Goal: Task Accomplishment & Management: Manage account settings

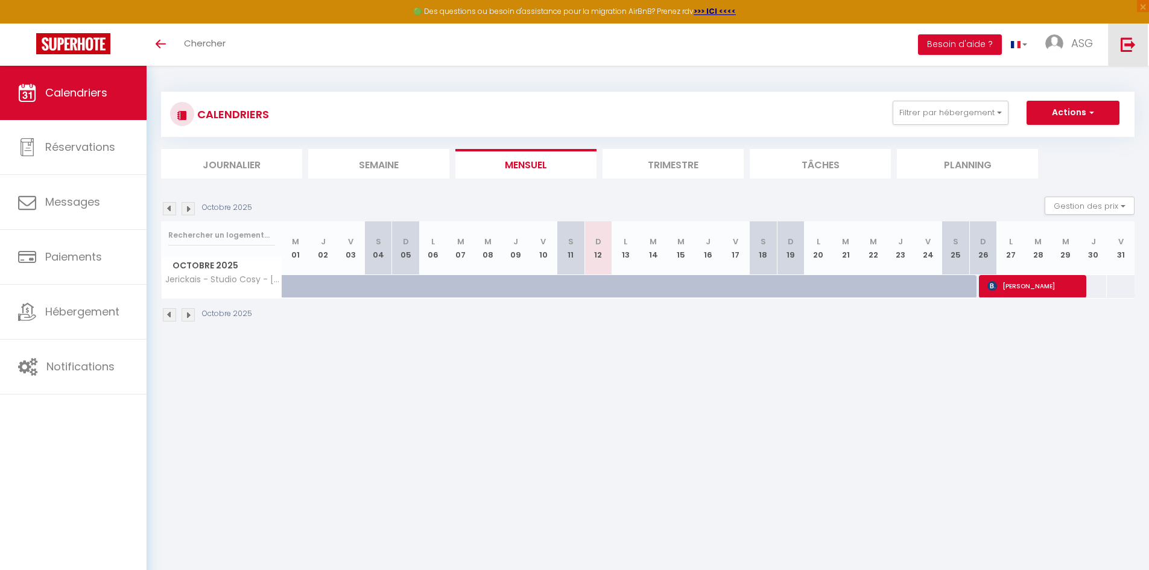
click at [1119, 45] on link at bounding box center [1128, 45] width 40 height 42
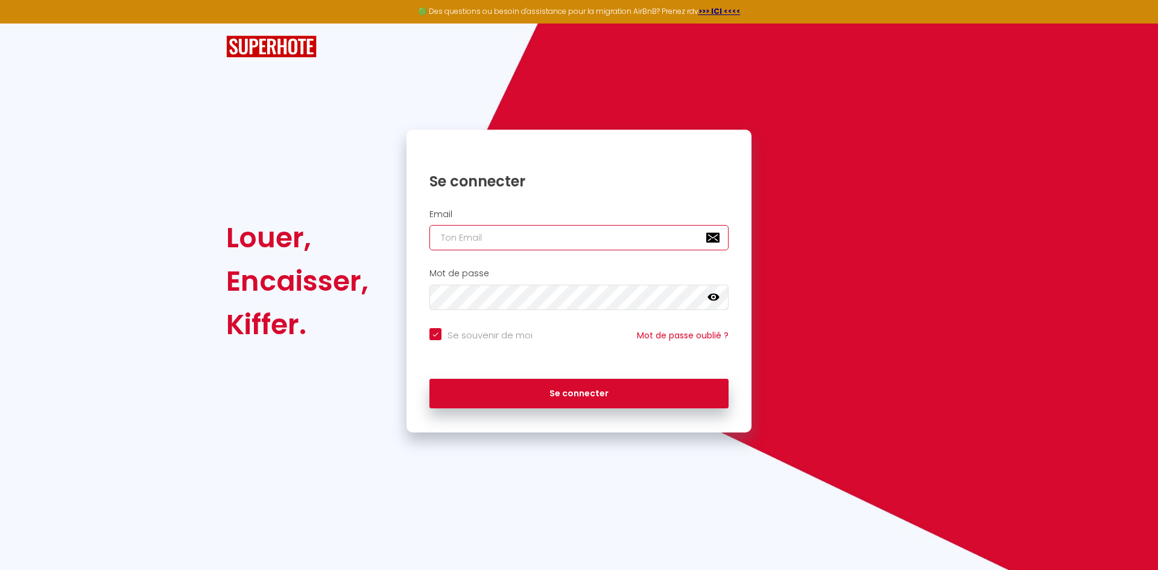
type input "[EMAIL_ADDRESS][DOMAIN_NAME]"
checkbox input "true"
click at [639, 235] on input "[EMAIL_ADDRESS][DOMAIN_NAME]" at bounding box center [578, 237] width 299 height 25
type input "[PERSON_NAME][EMAIL_ADDRESS][DOMAIN_NAME]"
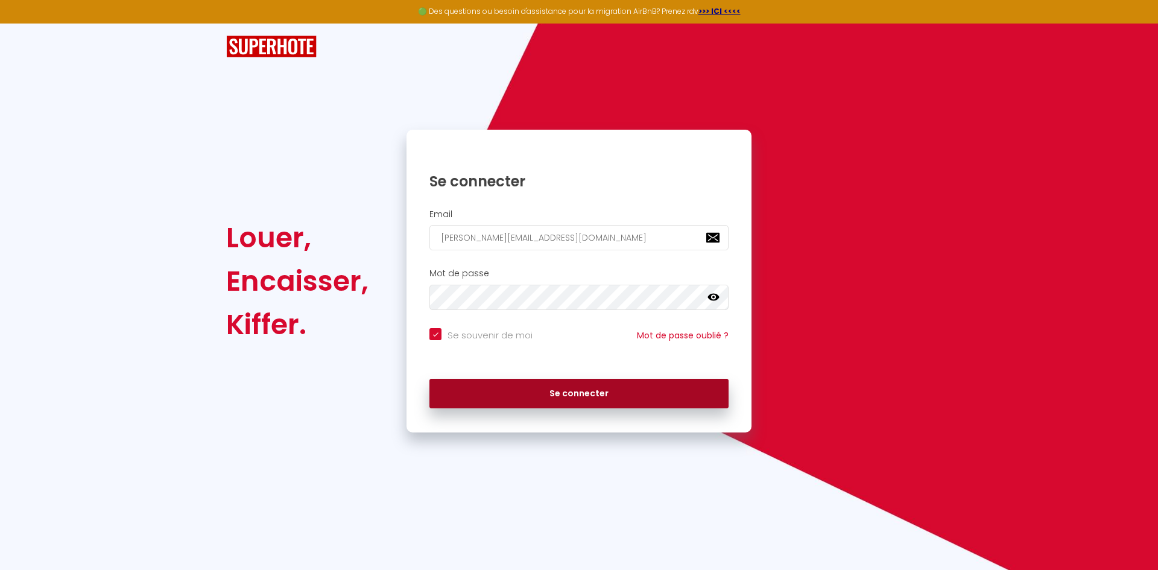
click at [562, 396] on button "Se connecter" at bounding box center [578, 394] width 299 height 30
checkbox input "true"
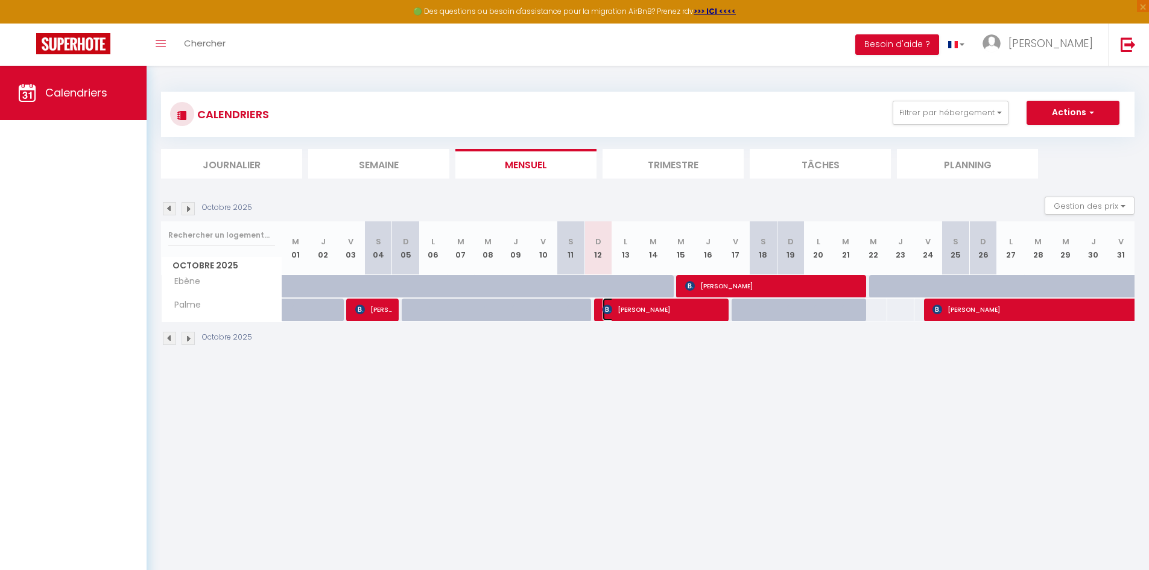
click at [631, 302] on span "[PERSON_NAME]" at bounding box center [663, 309] width 120 height 23
select select "OK"
select select "KO"
select select "1"
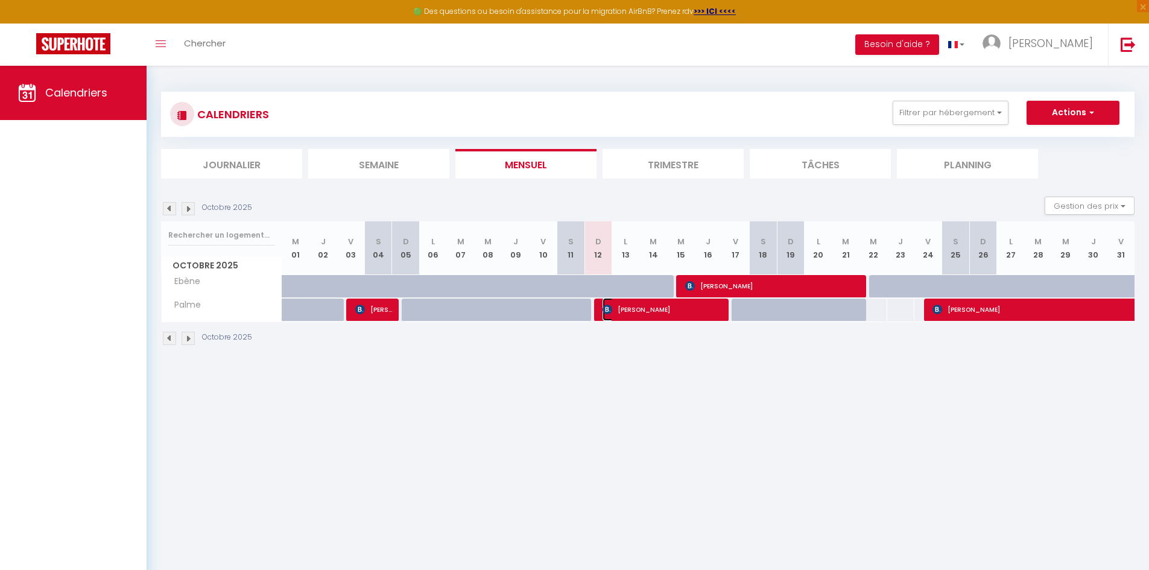
select select "1"
select select
select select "36397"
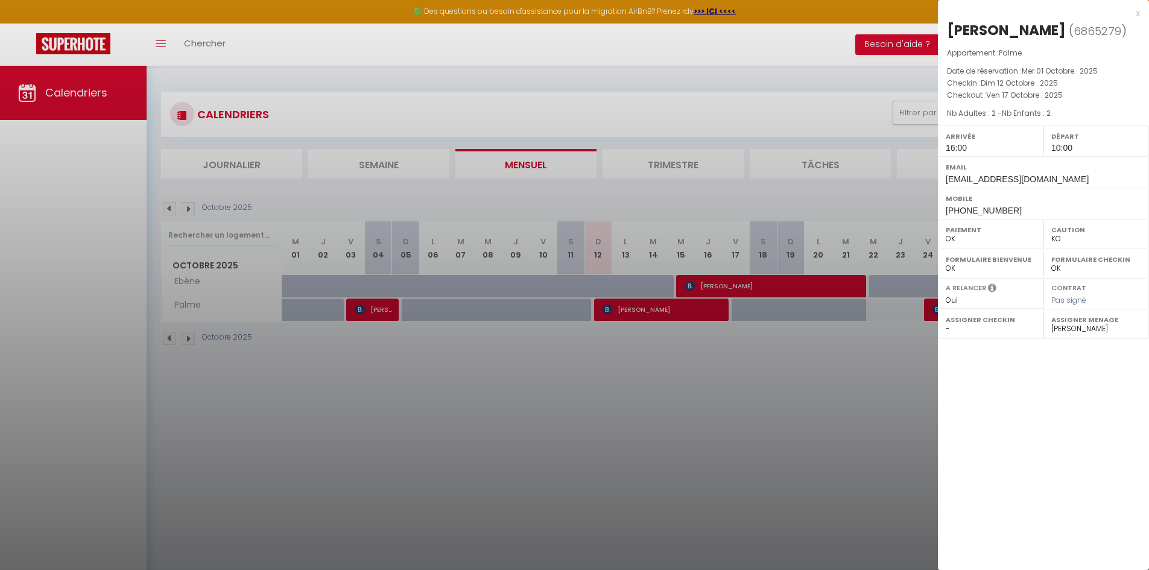
click at [641, 382] on div at bounding box center [574, 285] width 1149 height 570
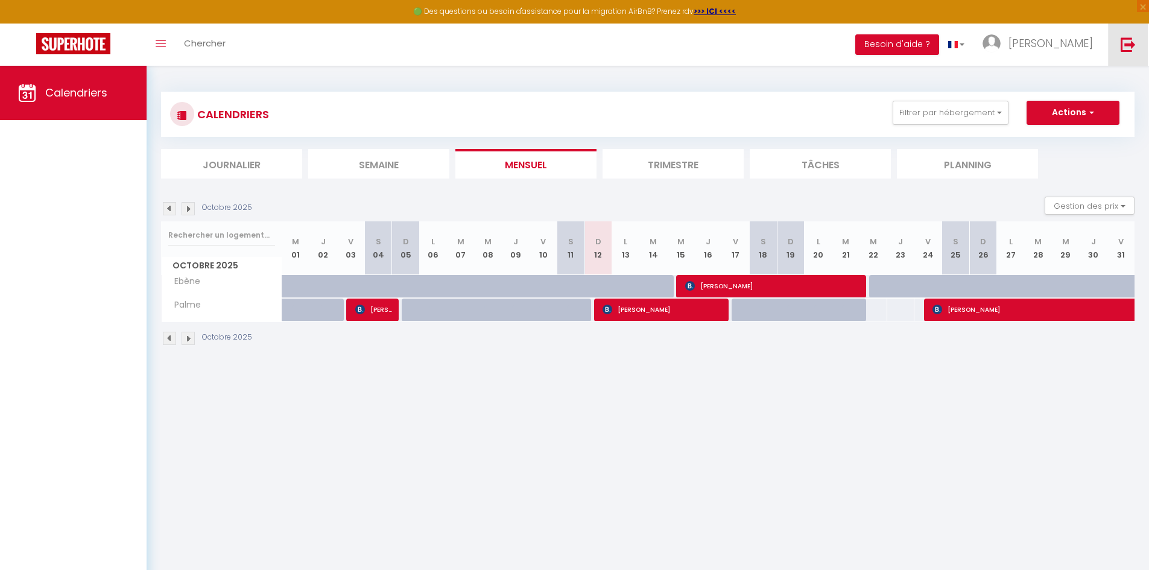
click at [1122, 44] on img at bounding box center [1128, 44] width 15 height 15
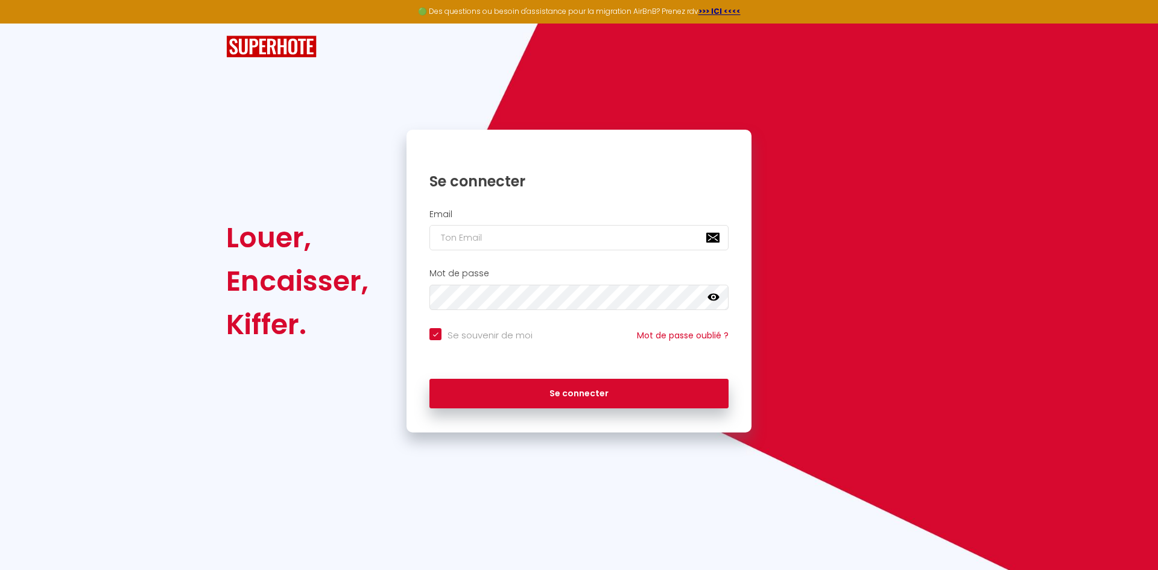
type input "[PERSON_NAME][EMAIL_ADDRESS][DOMAIN_NAME]"
checkbox input "true"
click at [588, 231] on input "[PERSON_NAME][EMAIL_ADDRESS][DOMAIN_NAME]" at bounding box center [578, 237] width 299 height 25
type input "[EMAIL_ADDRESS][DOMAIN_NAME]"
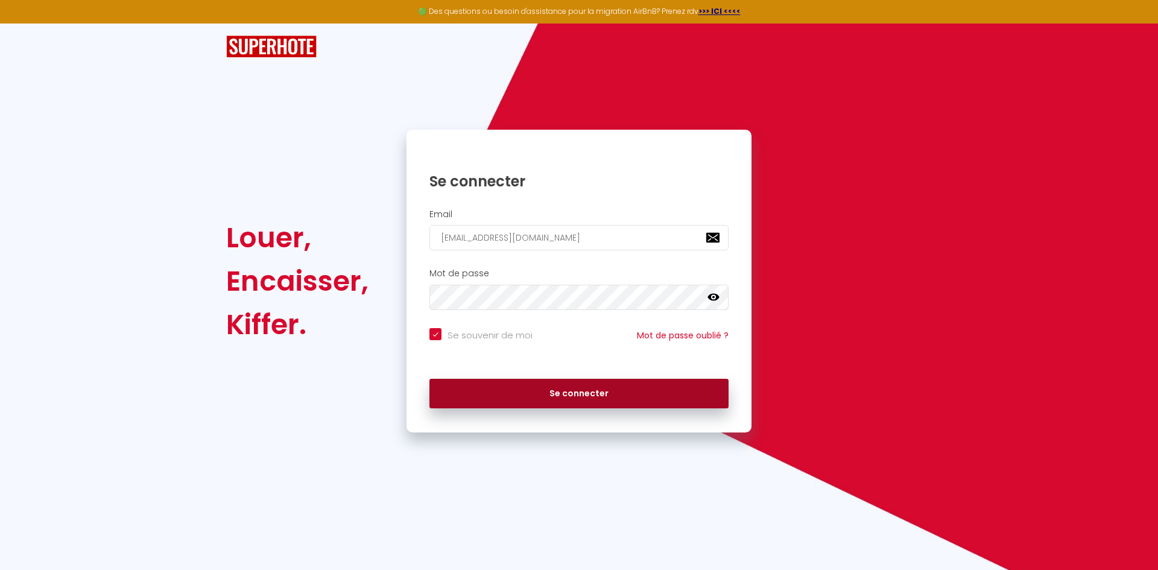
click at [547, 391] on button "Se connecter" at bounding box center [578, 394] width 299 height 30
checkbox input "true"
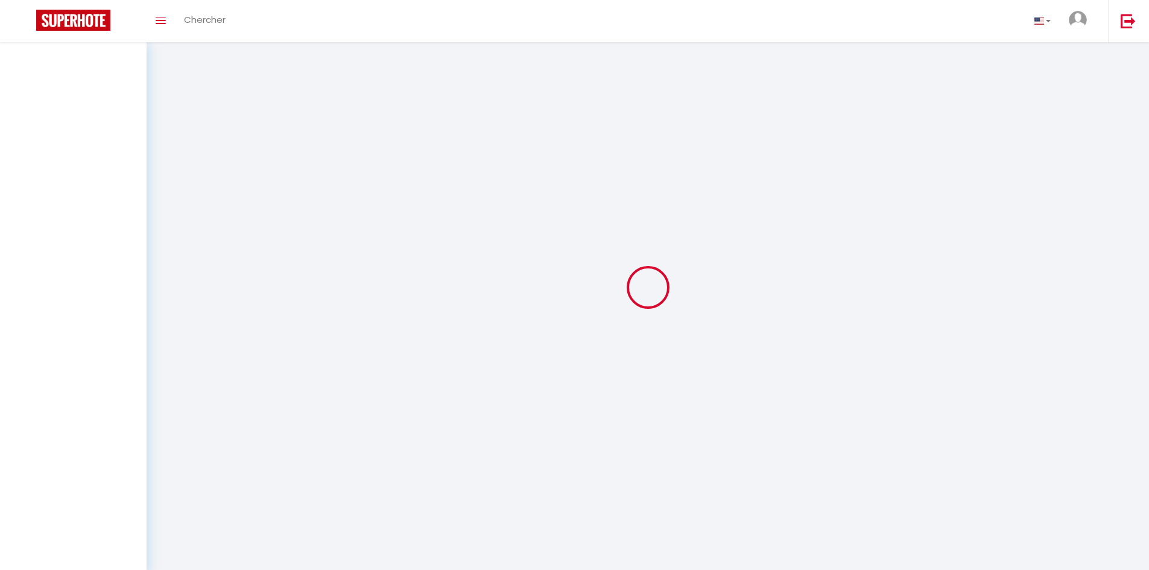
select select
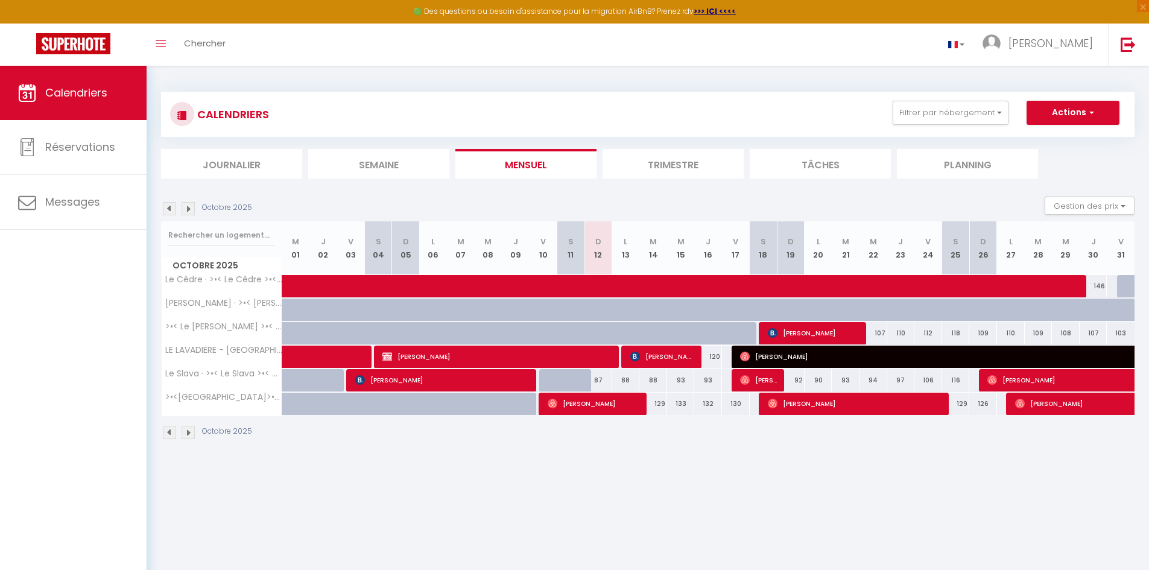
select select
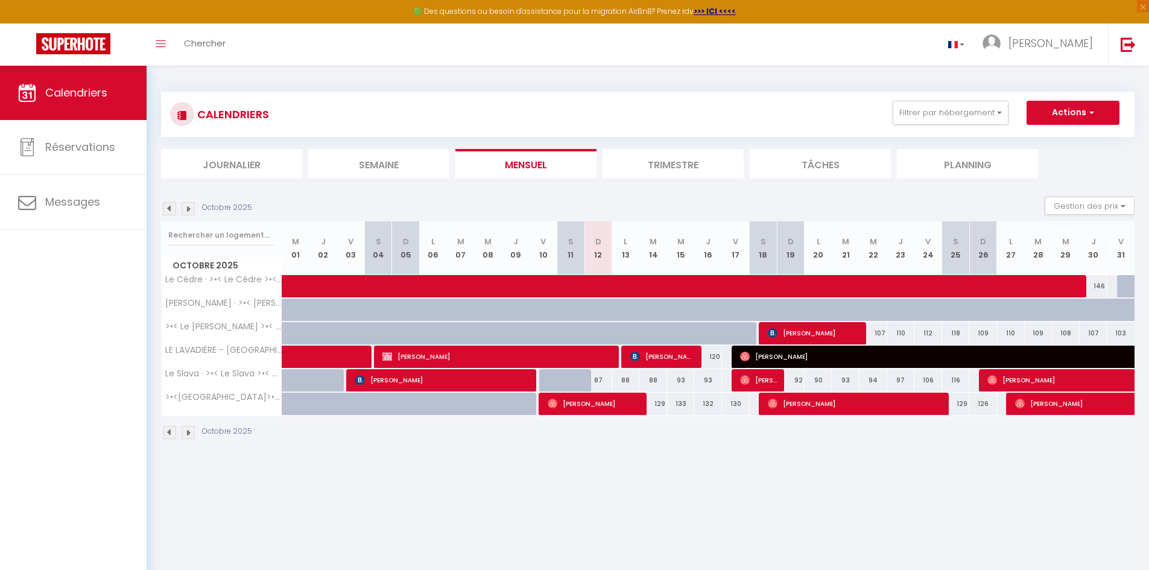
select select
click at [589, 353] on span "[PERSON_NAME]" at bounding box center [497, 356] width 231 height 23
select select "OK"
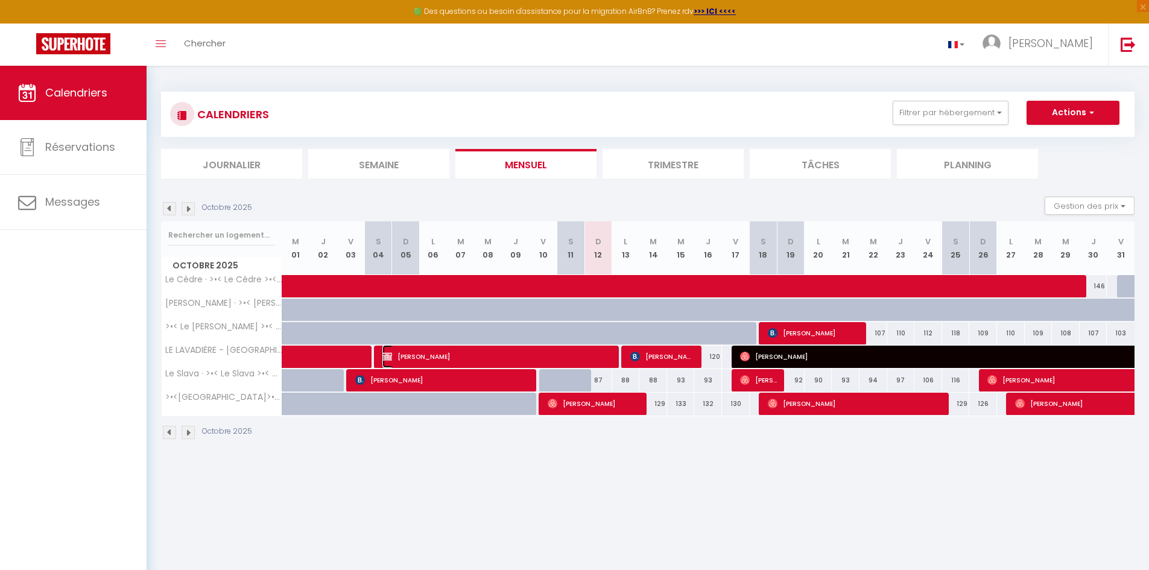
select select "1"
select select "0"
select select "1"
select select
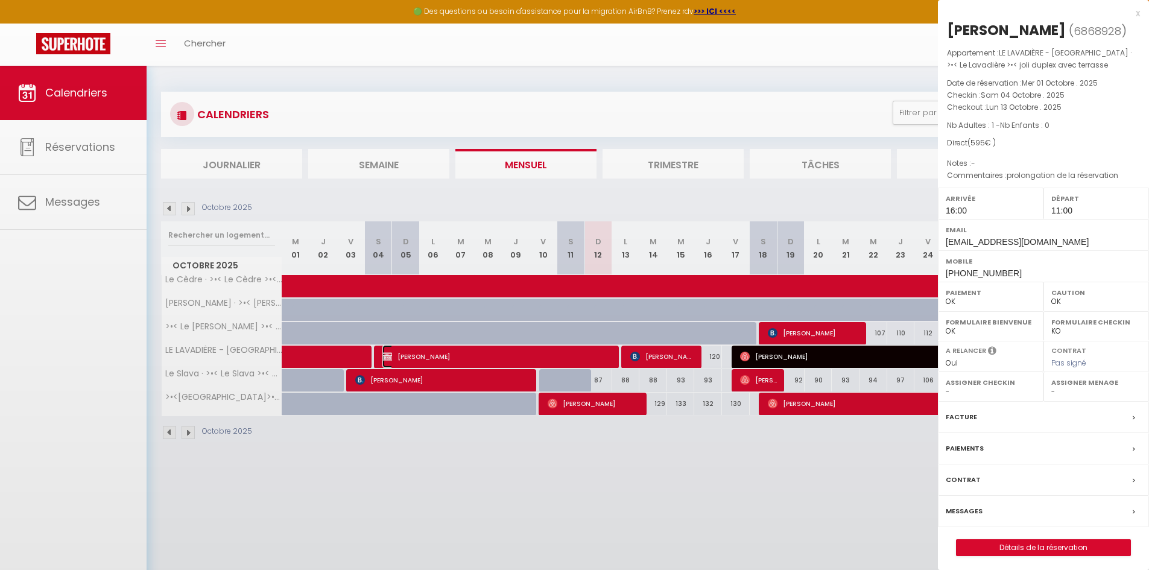
select select "45363"
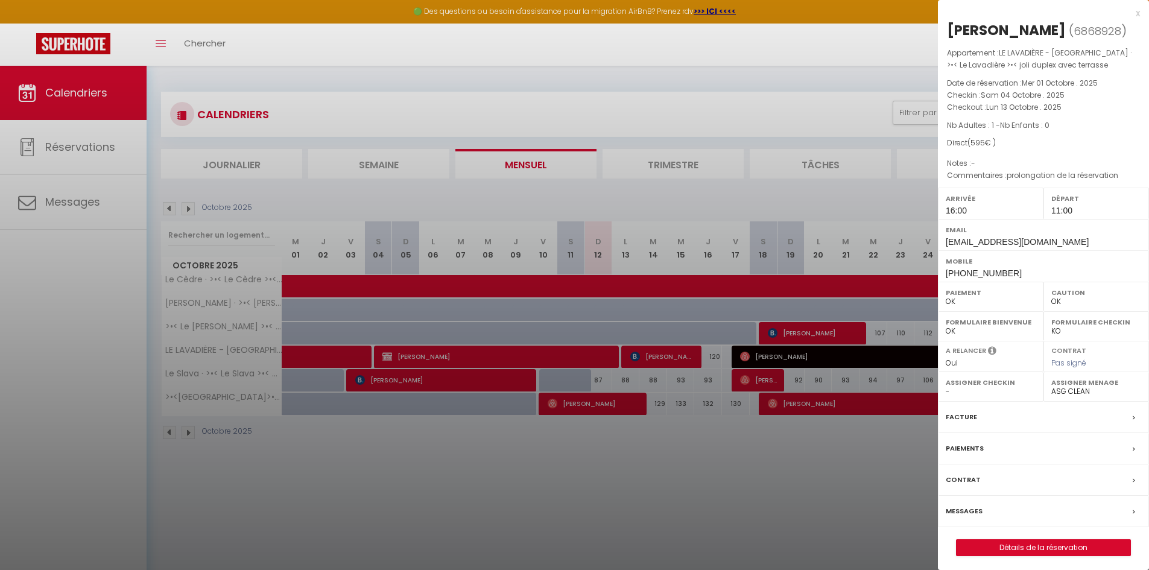
click at [597, 445] on div at bounding box center [574, 285] width 1149 height 570
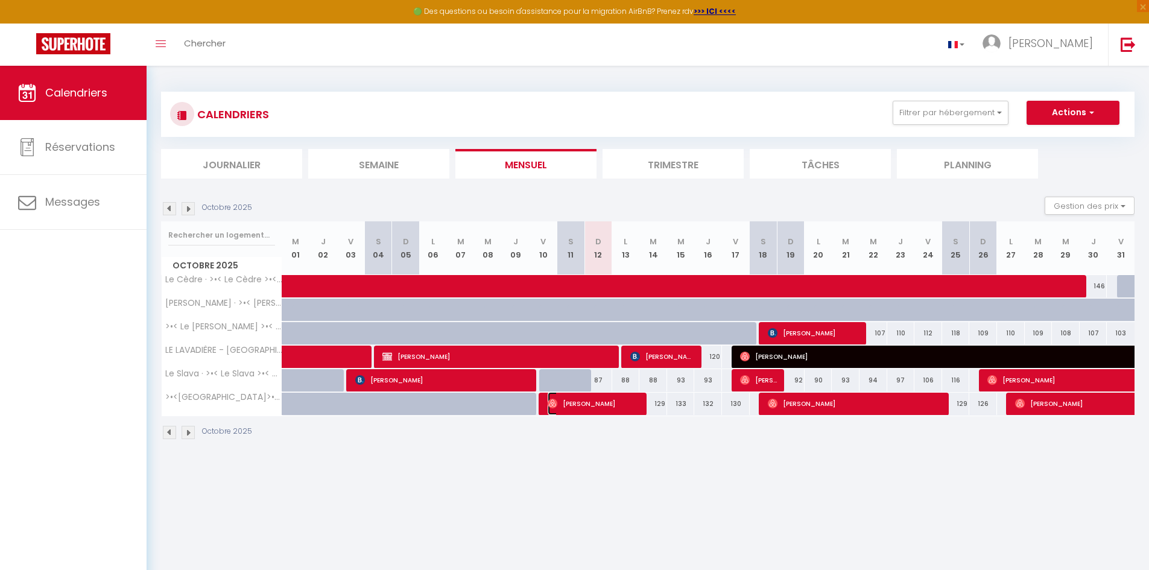
click at [602, 408] on span "[PERSON_NAME]" at bounding box center [594, 403] width 92 height 23
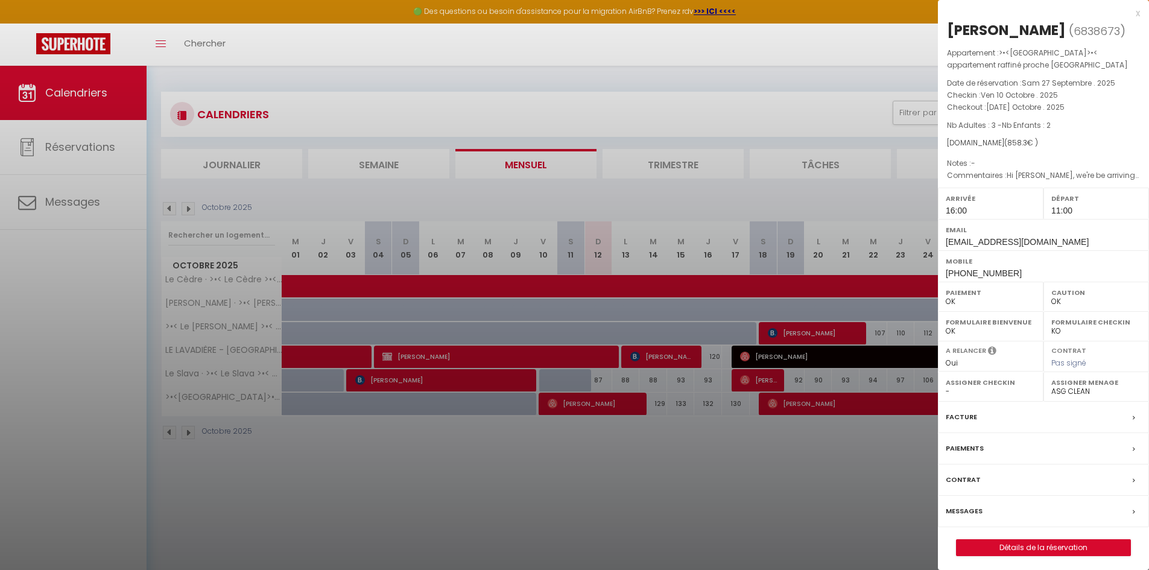
click at [638, 493] on div at bounding box center [574, 285] width 1149 height 570
